Goal: Task Accomplishment & Management: Manage account settings

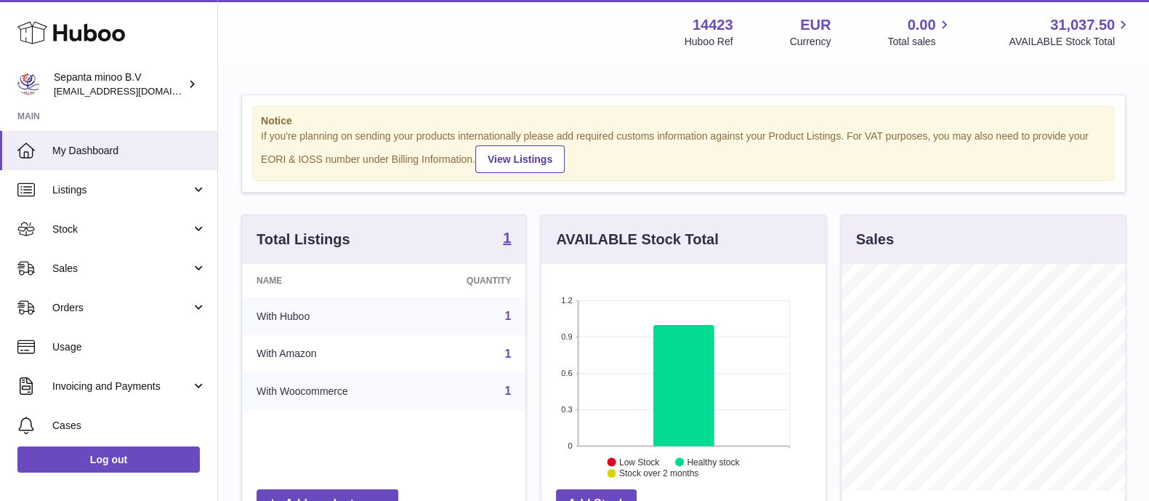
scroll to position [227, 283]
click at [140, 274] on span "Sales" at bounding box center [121, 269] width 139 height 14
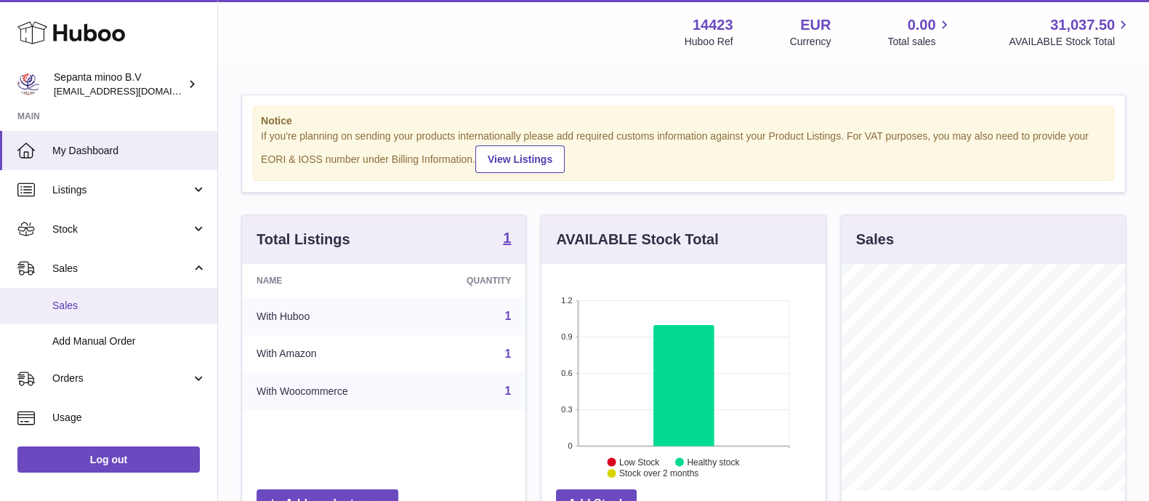
click at [140, 305] on span "Sales" at bounding box center [129, 306] width 154 height 14
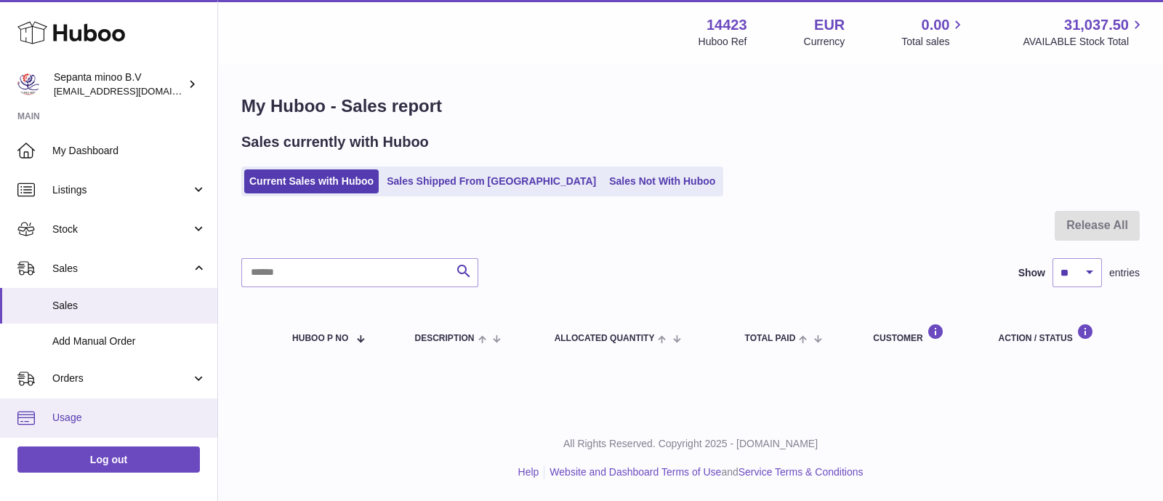
click at [102, 413] on span "Usage" at bounding box center [129, 418] width 154 height 14
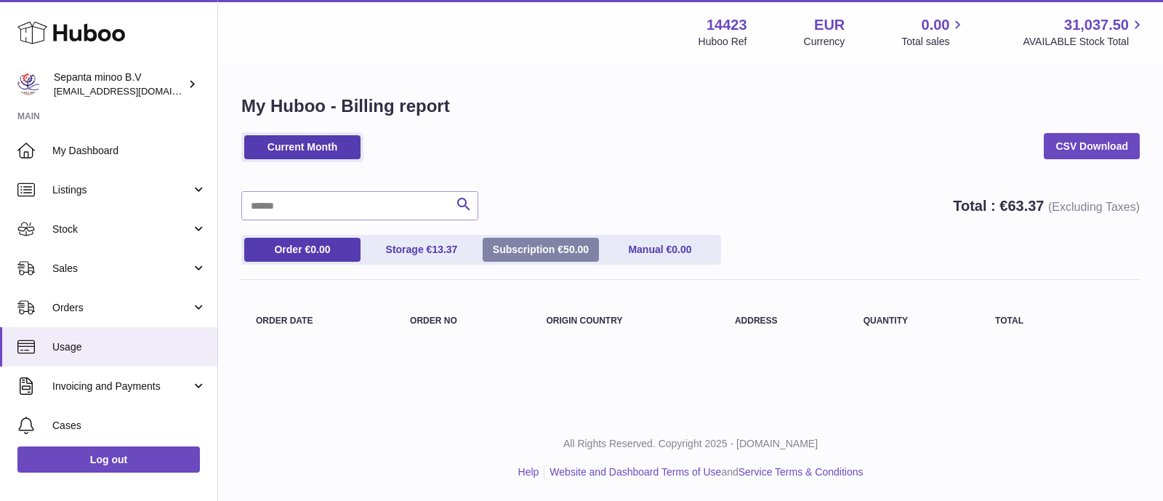
click at [552, 249] on link "Subscription € 50.00" at bounding box center [541, 250] width 116 height 24
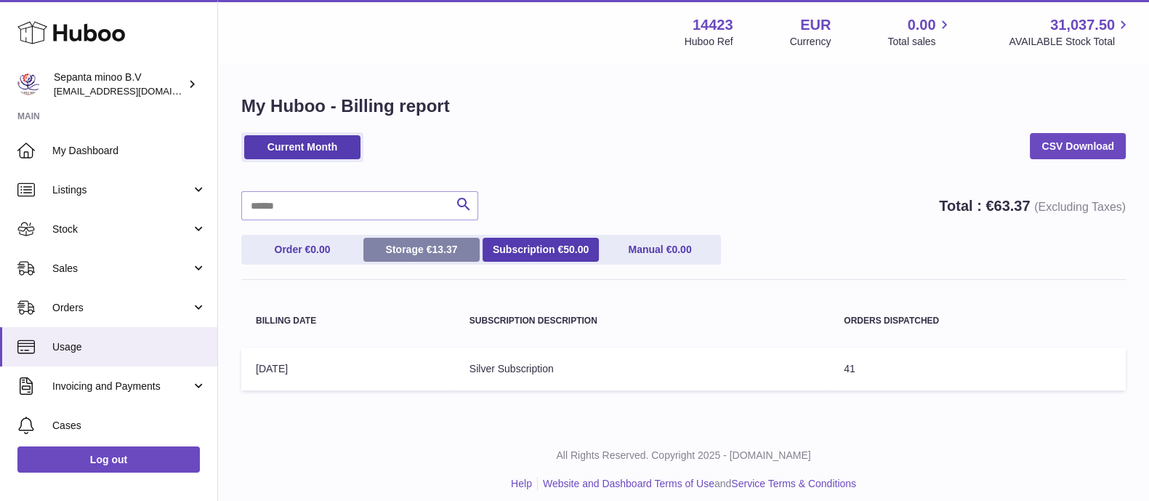
click at [395, 247] on link "Storage € 13.37" at bounding box center [421, 250] width 116 height 24
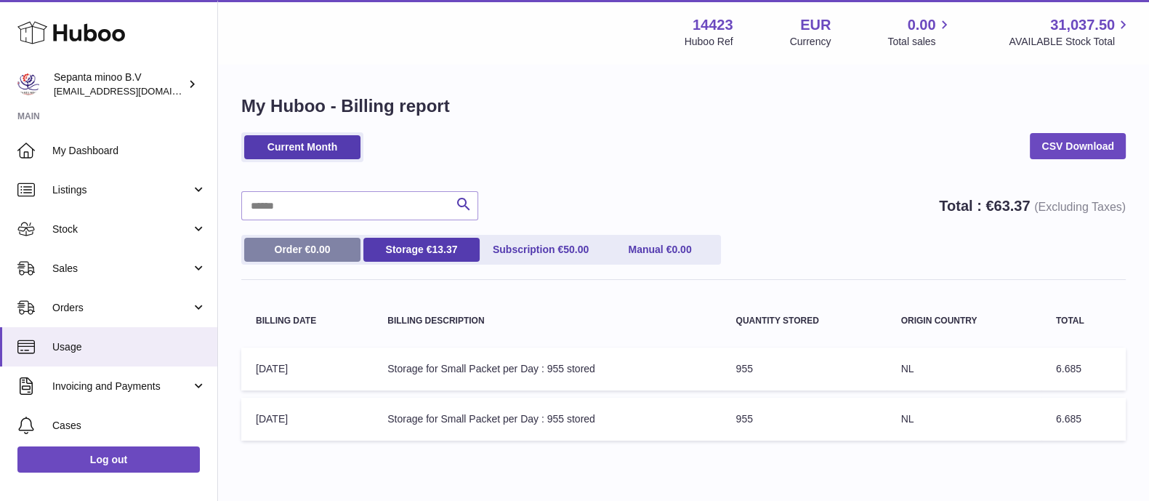
click at [286, 246] on link "Order € 0.00" at bounding box center [302, 250] width 116 height 24
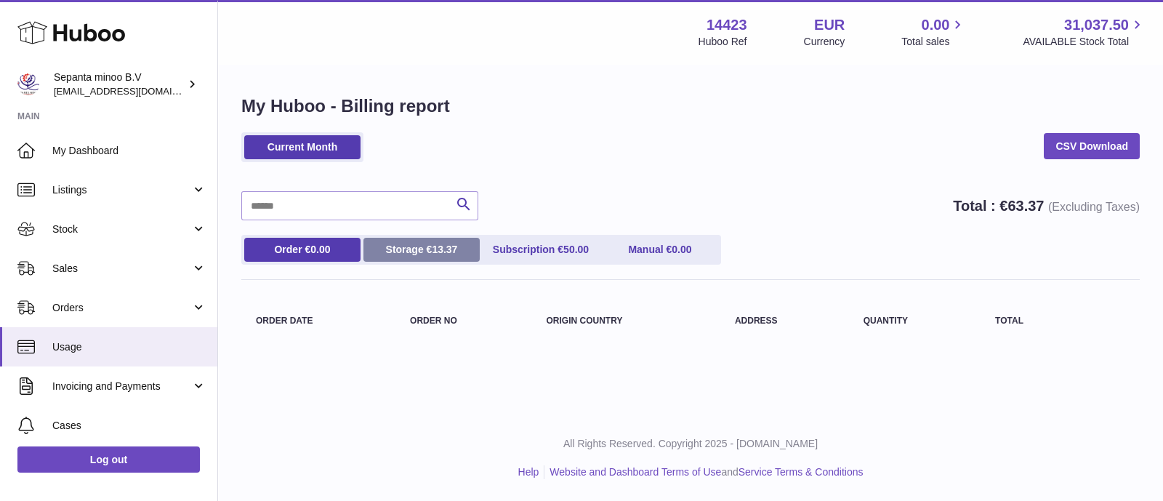
click at [390, 244] on link "Storage € 13.37" at bounding box center [421, 250] width 116 height 24
